Goal: Information Seeking & Learning: Learn about a topic

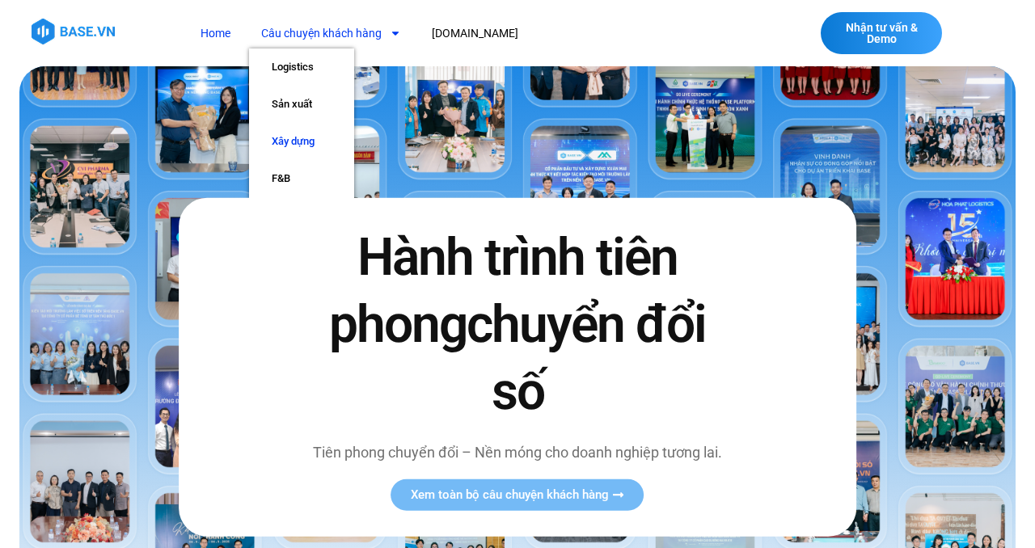
scroll to position [37, 0]
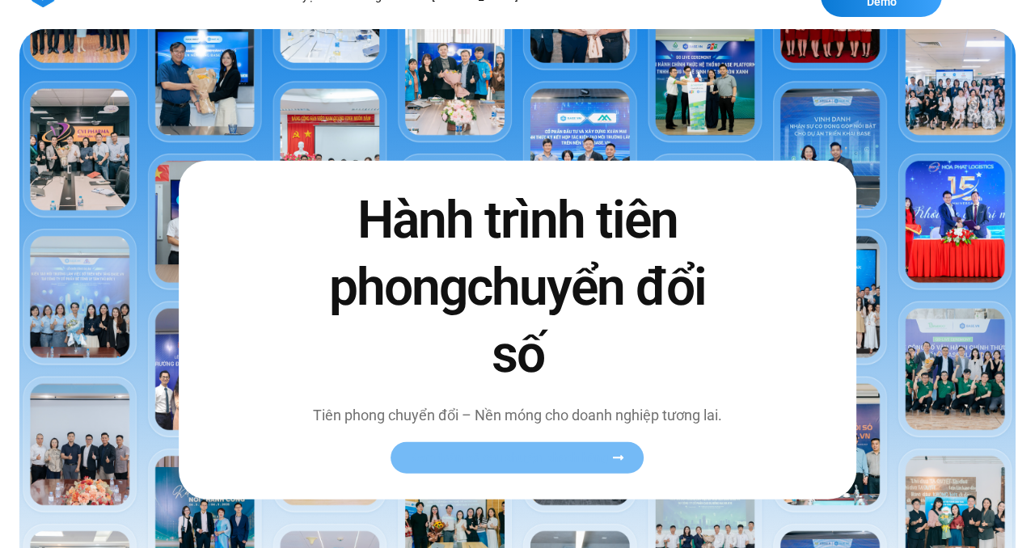
click at [506, 459] on span "Xem toàn bộ câu chuyện khách hàng" at bounding box center [510, 458] width 198 height 12
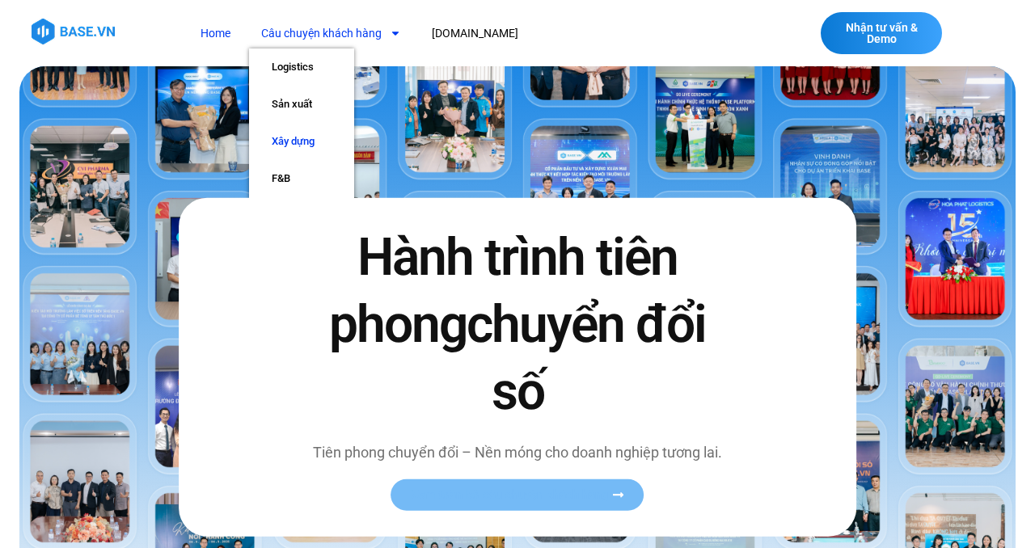
scroll to position [102, 0]
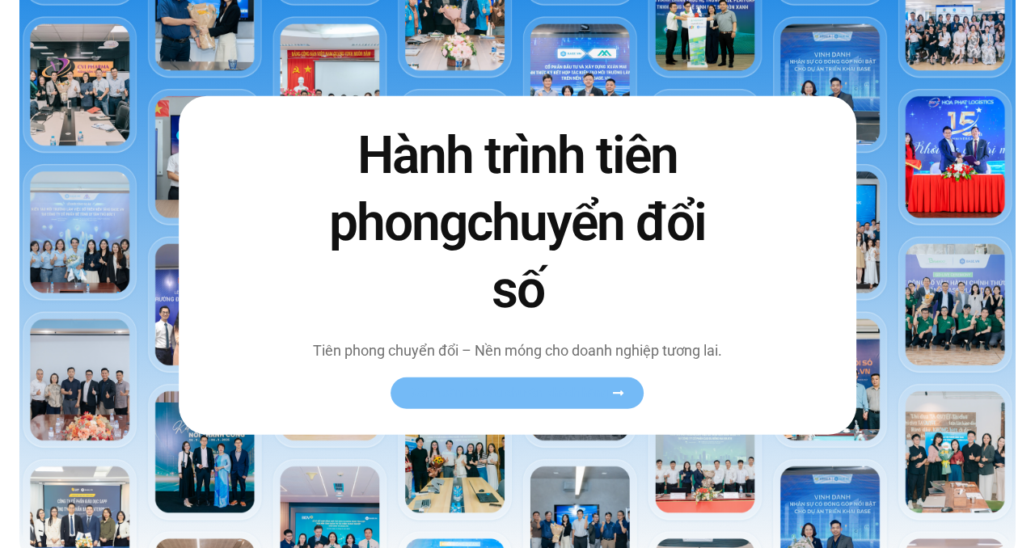
click at [516, 401] on link "Xem toàn bộ câu chuyện khách hàng" at bounding box center [518, 394] width 253 height 32
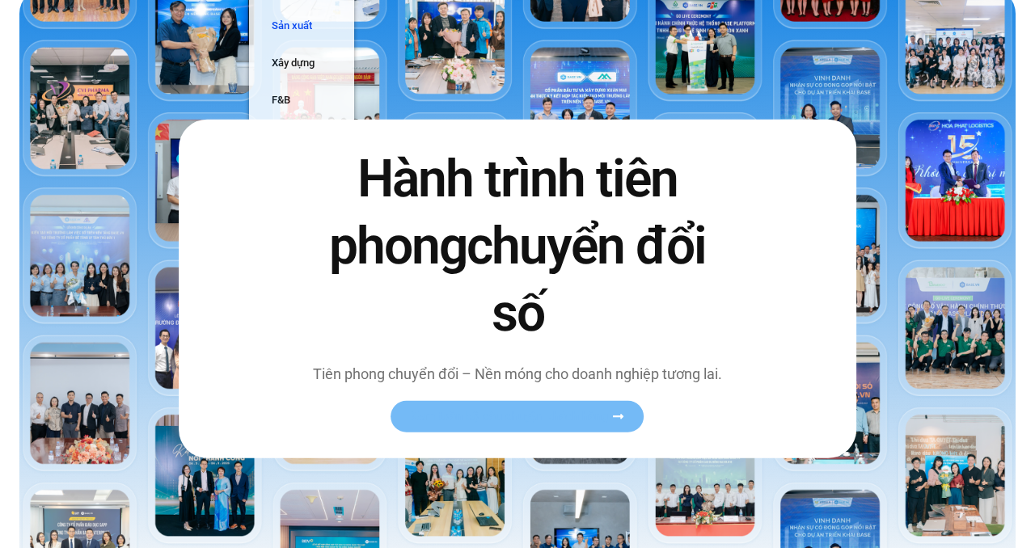
scroll to position [0, 0]
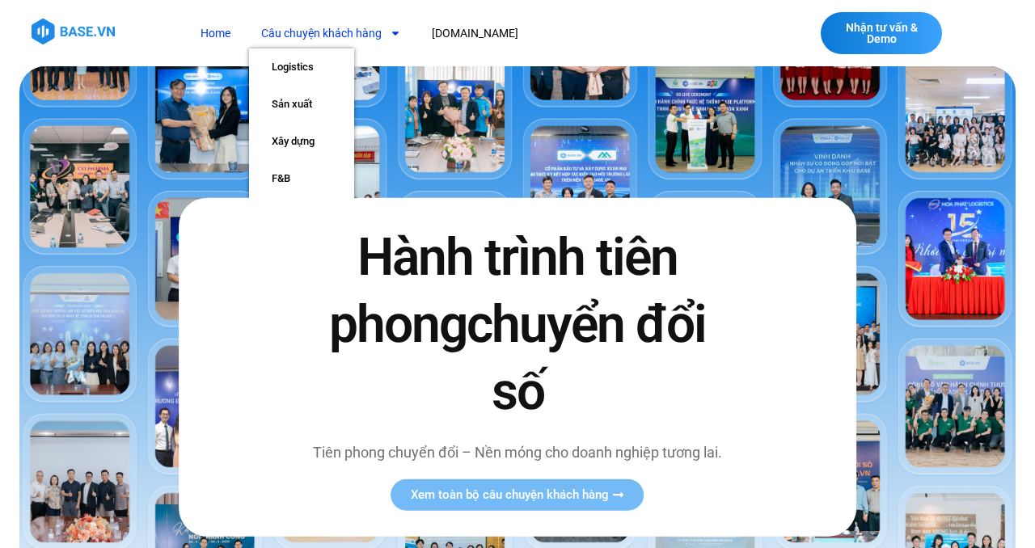
click at [342, 34] on link "Câu chuyện khách hàng" at bounding box center [331, 34] width 164 height 30
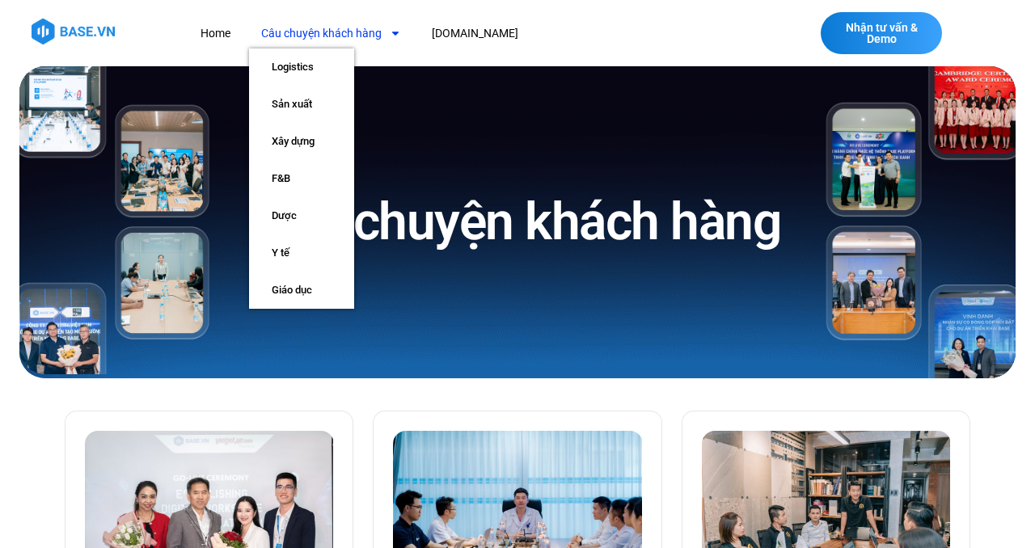
scroll to position [3, 0]
